Goal: Information Seeking & Learning: Learn about a topic

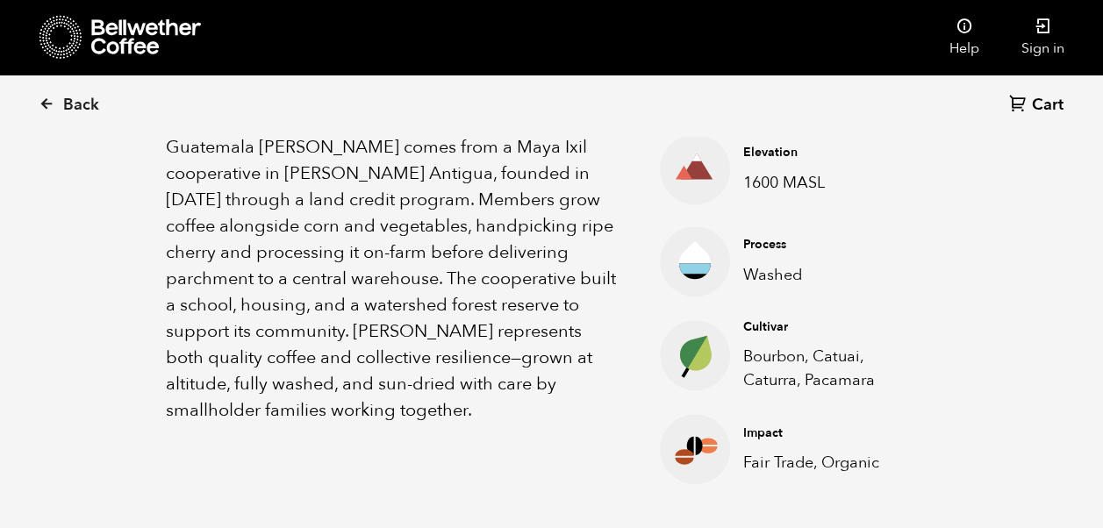
scroll to position [764, 751]
click at [104, 34] on icon at bounding box center [146, 36] width 110 height 35
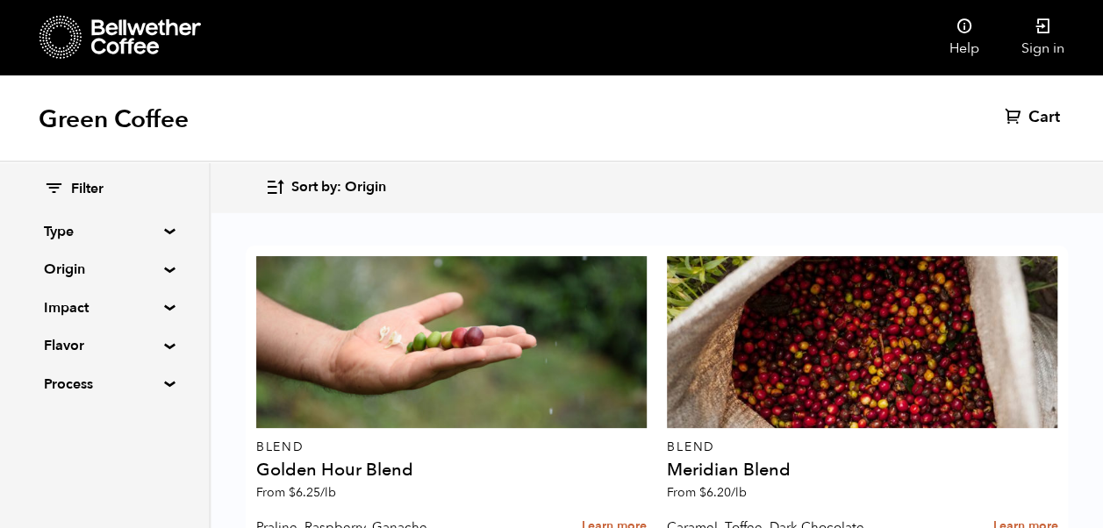
click at [147, 22] on icon at bounding box center [146, 36] width 110 height 35
click at [126, 26] on icon at bounding box center [146, 36] width 110 height 35
click at [165, 269] on summary "Origin" at bounding box center [104, 269] width 121 height 21
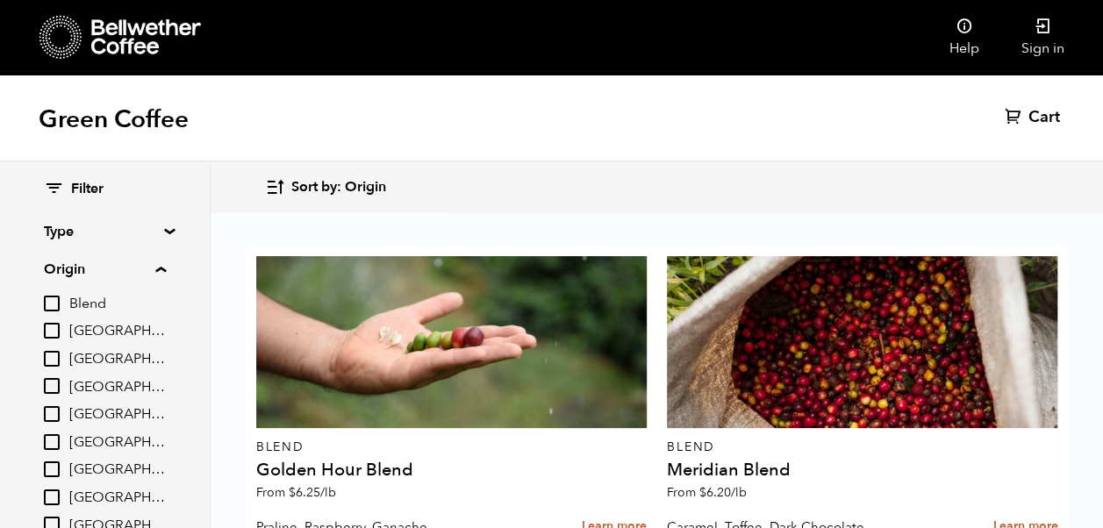
click at [58, 517] on input "[GEOGRAPHIC_DATA]" at bounding box center [52, 525] width 16 height 16
checkbox input "true"
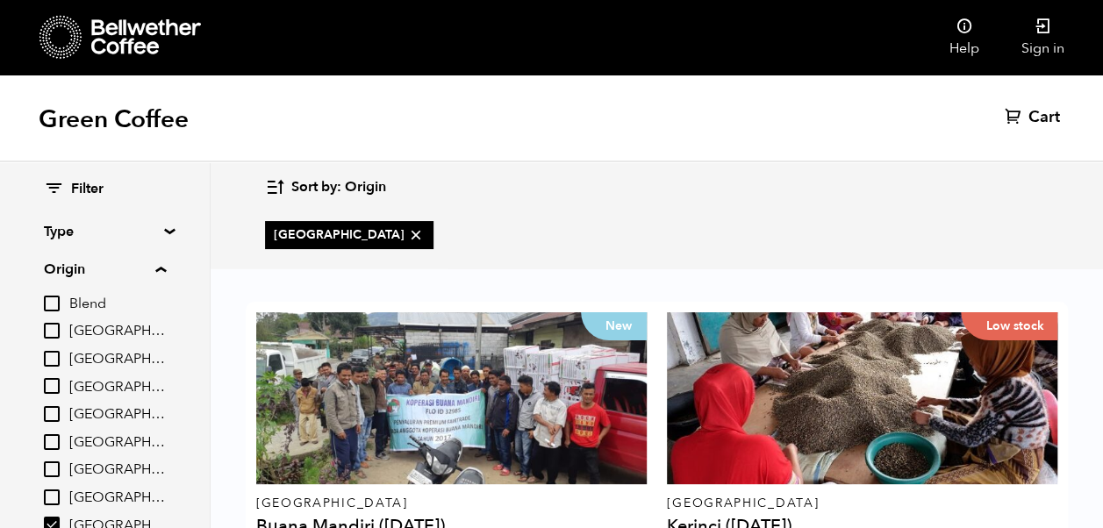
scroll to position [180, 0]
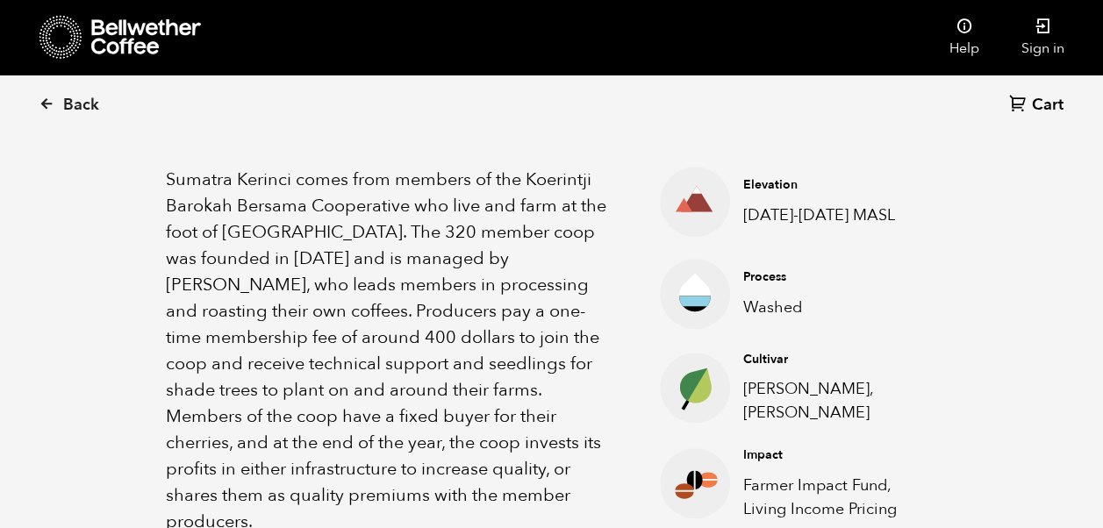
scroll to position [601, 0]
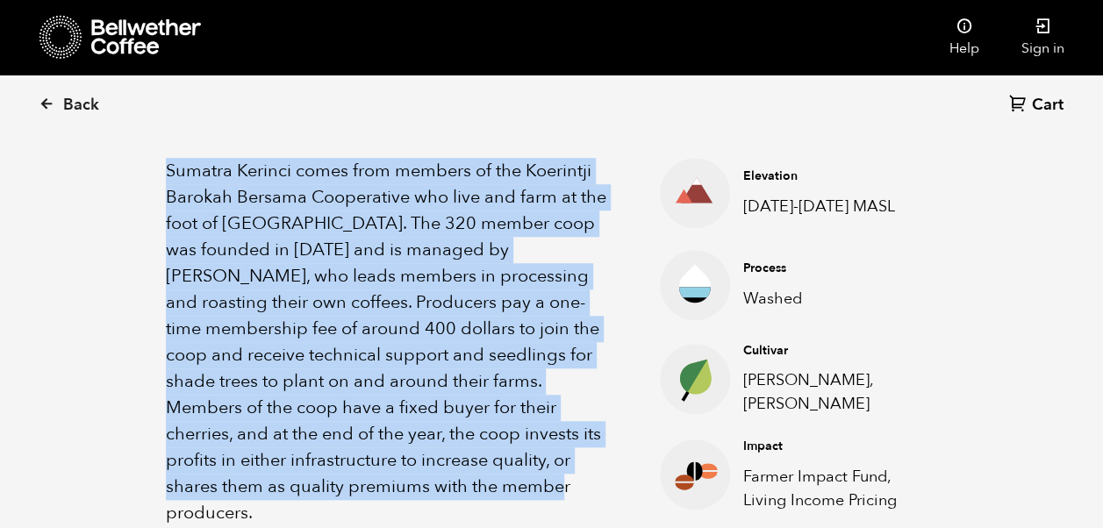
drag, startPoint x: 168, startPoint y: 169, endPoint x: 566, endPoint y: 474, distance: 500.8
click at [566, 474] on p "Sumatra Kerinci comes from members of the Koerintji Barokah Bersama Cooperative…" at bounding box center [391, 342] width 450 height 369
copy p "Sumatra Kerinci comes from members of the Koerintji Barokah Bersama Cooperative…"
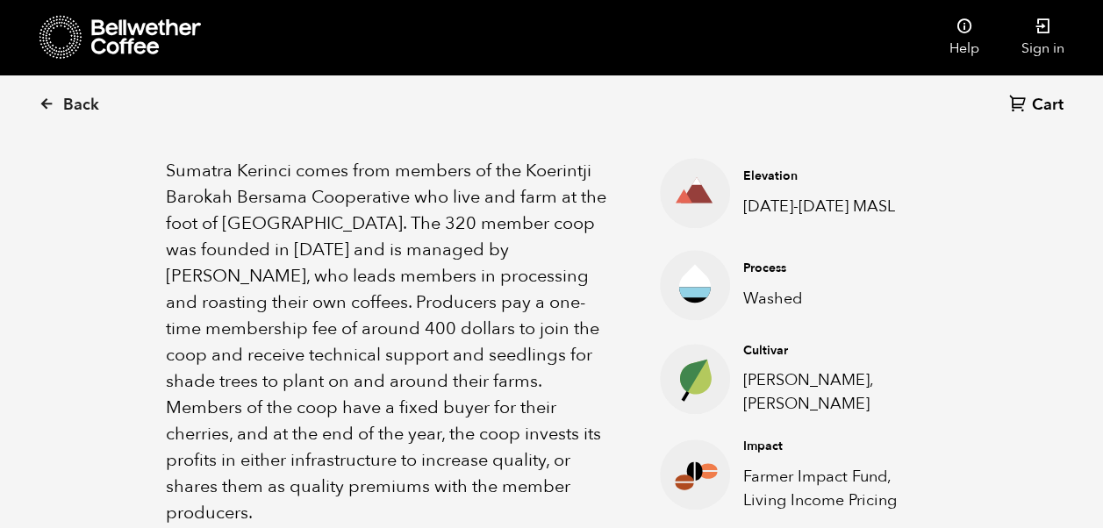
drag, startPoint x: 788, startPoint y: 403, endPoint x: 746, endPoint y: 384, distance: 46.3
click at [746, 384] on p "Andung Sari, Sigarar Utang" at bounding box center [827, 392] width 168 height 47
copy p "Andung Sari, Sigarar Utang"
drag, startPoint x: 820, startPoint y: 204, endPoint x: 742, endPoint y: 205, distance: 77.2
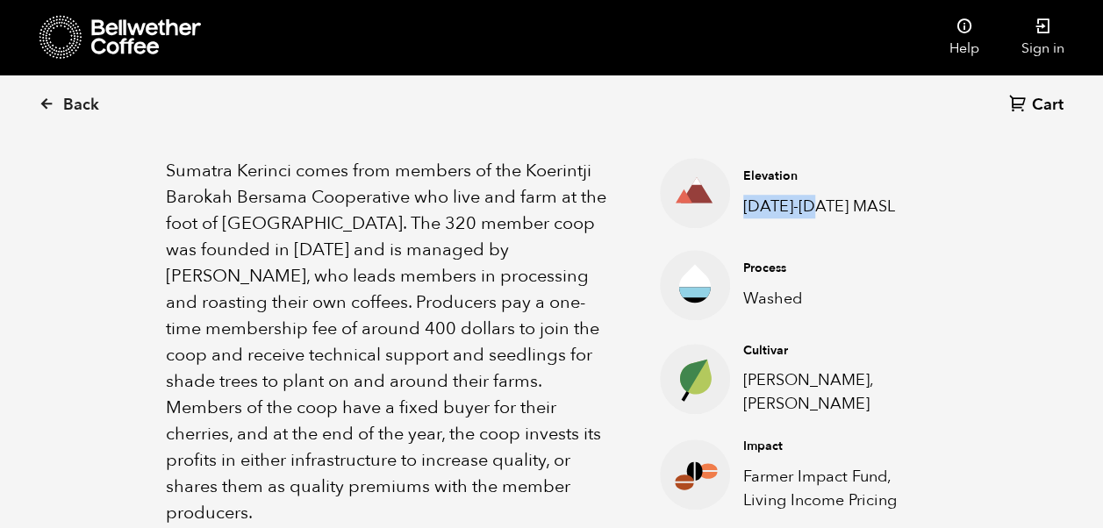
click at [743, 205] on p "1400-1700 MASL" at bounding box center [827, 207] width 168 height 24
copy p "1400-1700"
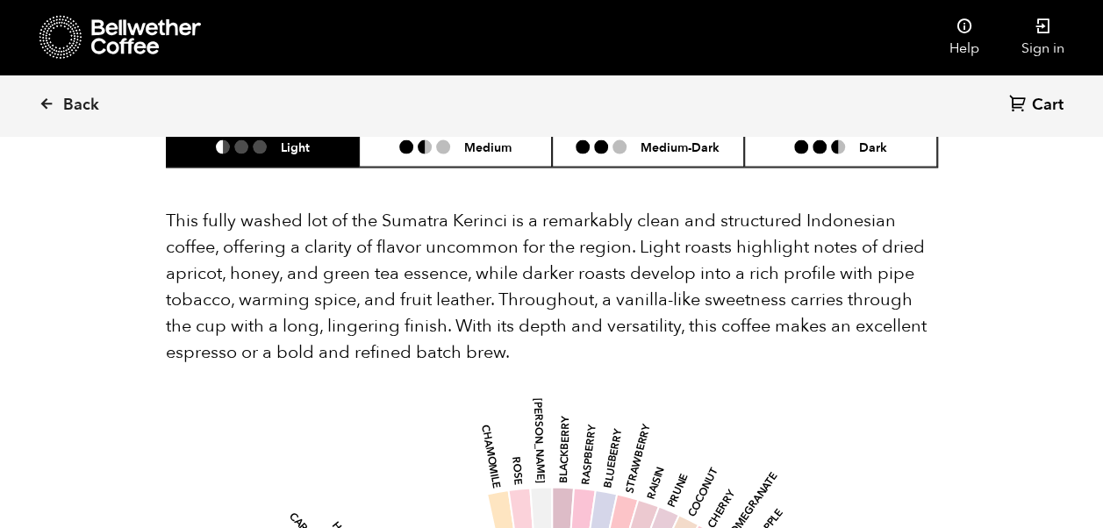
scroll to position [1753, 0]
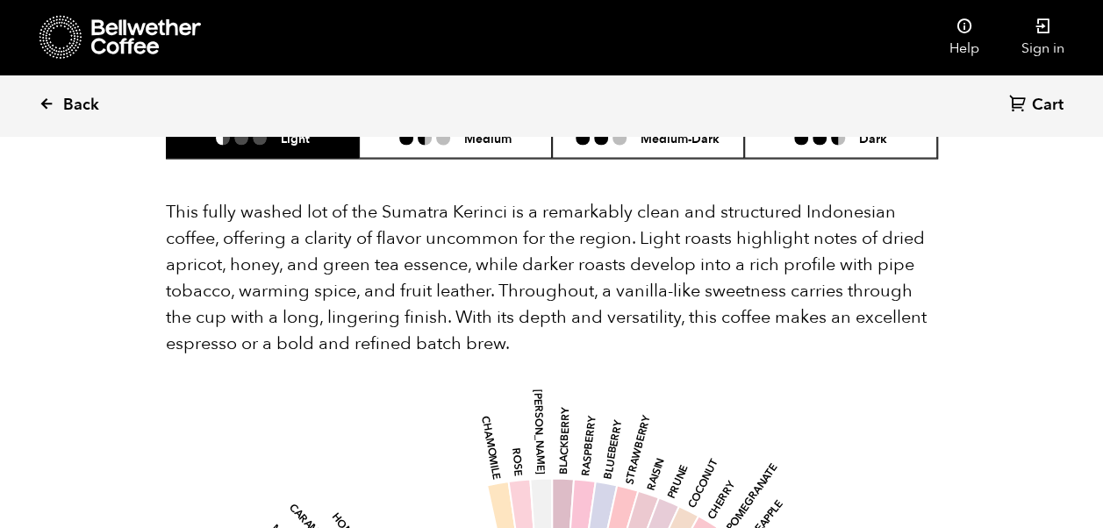
click at [48, 104] on icon at bounding box center [47, 104] width 16 height 16
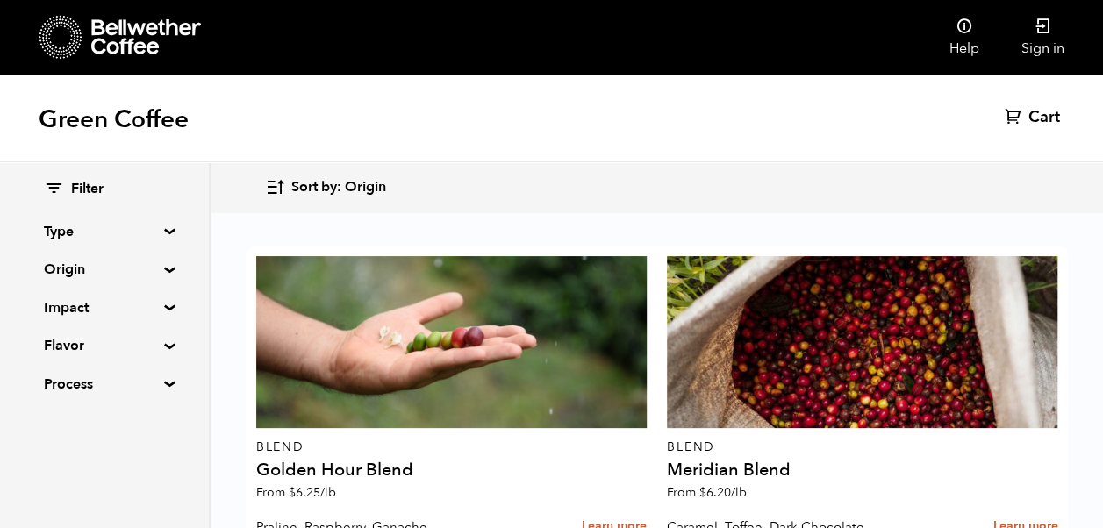
click at [165, 267] on summary "Origin" at bounding box center [104, 269] width 121 height 21
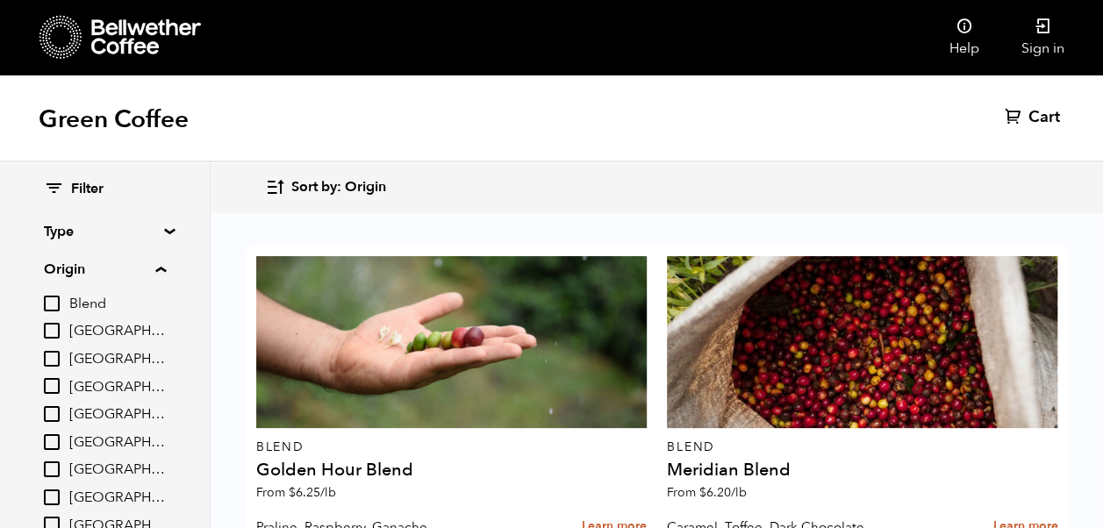
scroll to position [1641, 0]
click at [60, 380] on input "[GEOGRAPHIC_DATA]" at bounding box center [52, 386] width 16 height 16
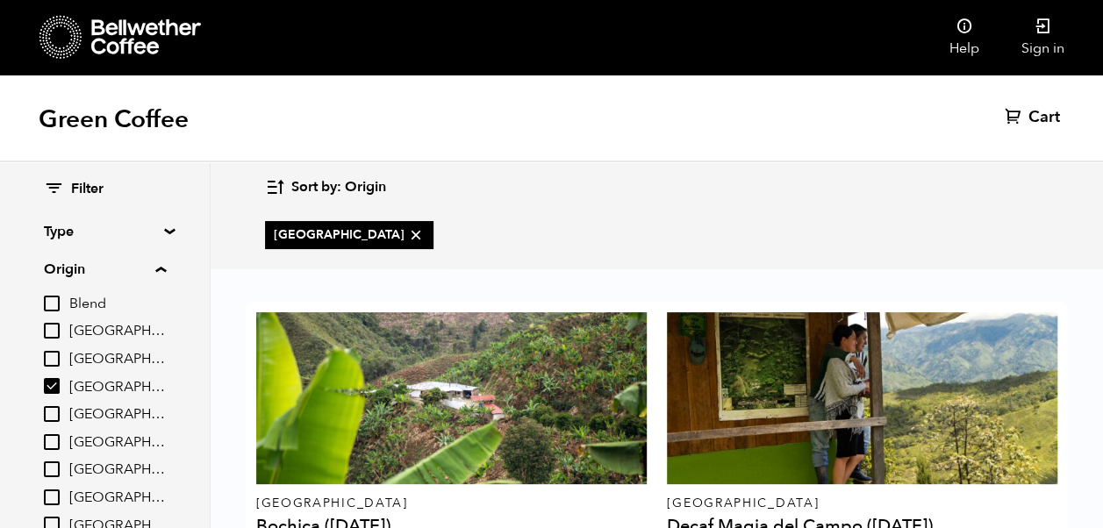
scroll to position [180, 0]
click at [57, 385] on input "[GEOGRAPHIC_DATA]" at bounding box center [52, 386] width 16 height 16
checkbox input "false"
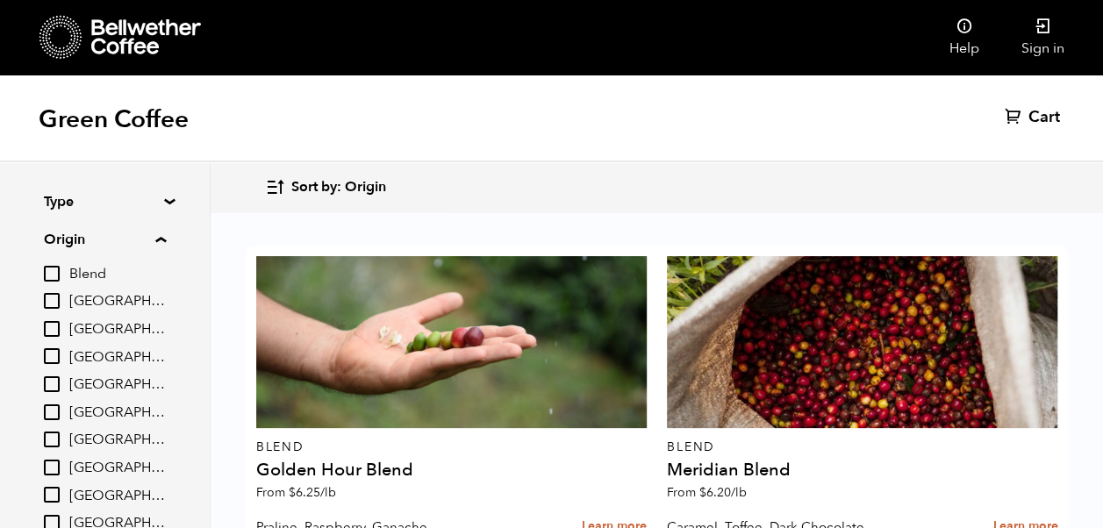
scroll to position [30, 0]
click at [166, 240] on summary "Origin" at bounding box center [105, 239] width 122 height 21
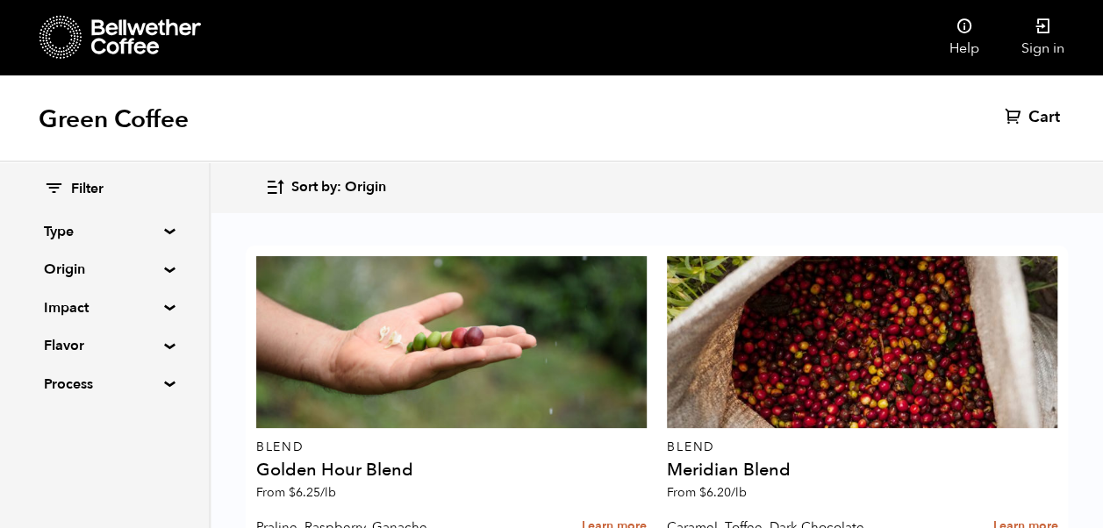
click at [164, 305] on summary "Impact" at bounding box center [104, 308] width 121 height 21
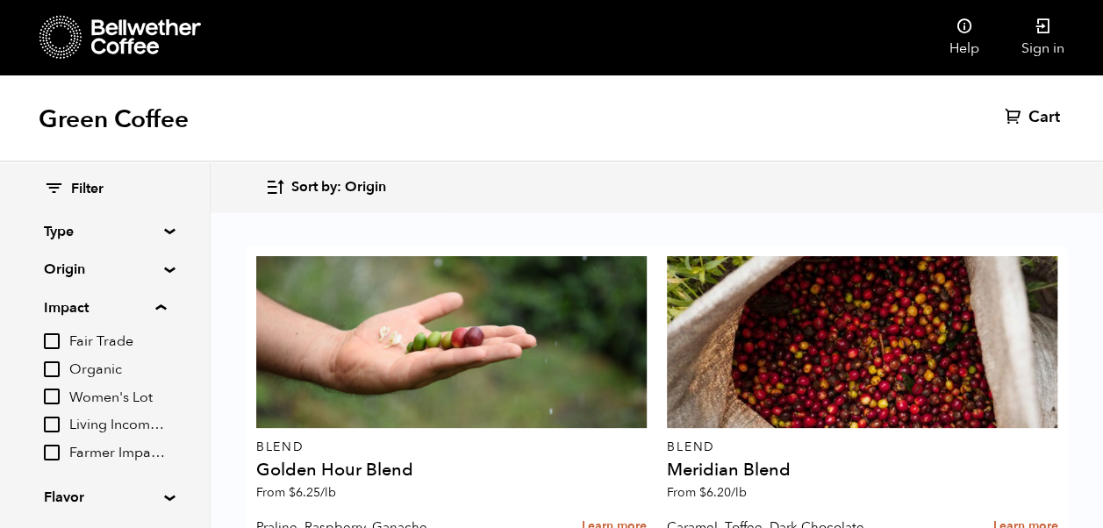
click at [166, 305] on summary "Impact" at bounding box center [105, 308] width 122 height 21
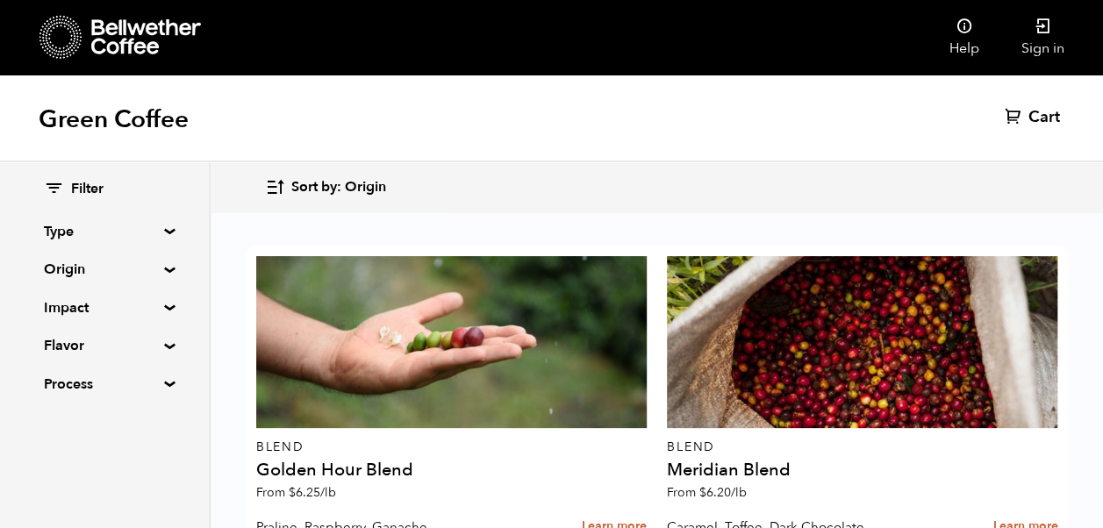
scroll to position [882, 0]
click at [165, 227] on summary "Type" at bounding box center [104, 231] width 121 height 21
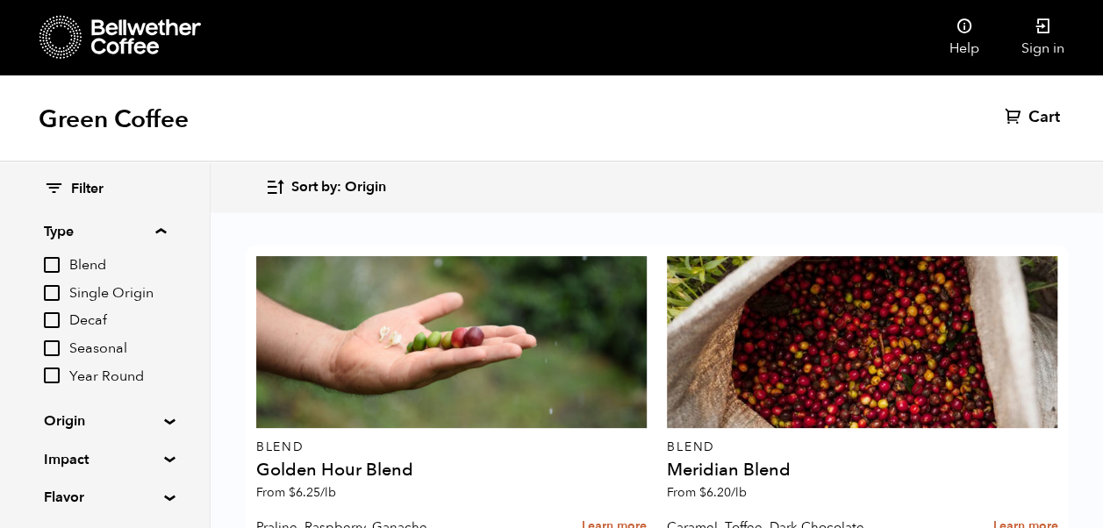
click at [53, 376] on input "Year Round" at bounding box center [52, 376] width 16 height 16
checkbox input "true"
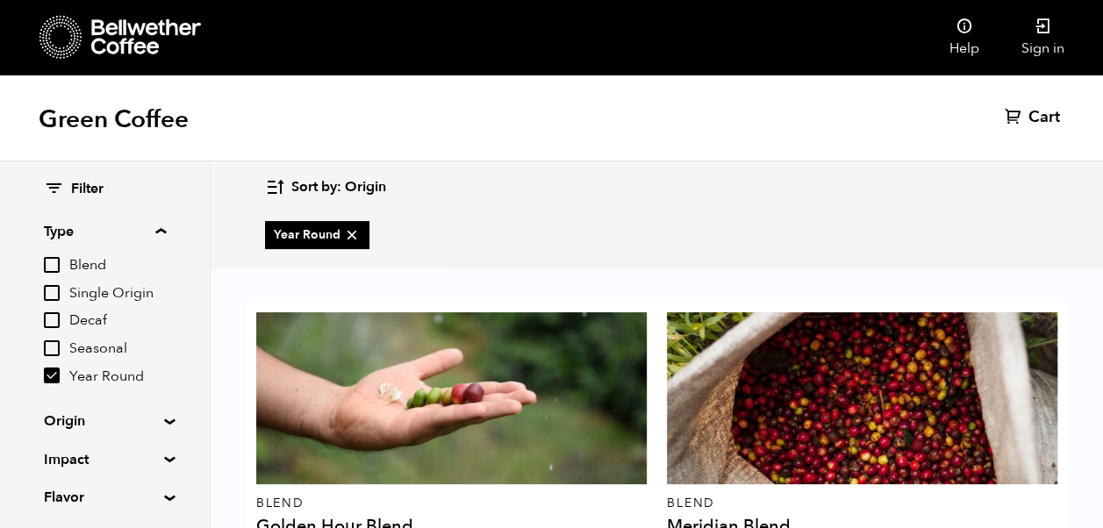
scroll to position [0, 0]
